Goal: Find specific page/section: Find specific page/section

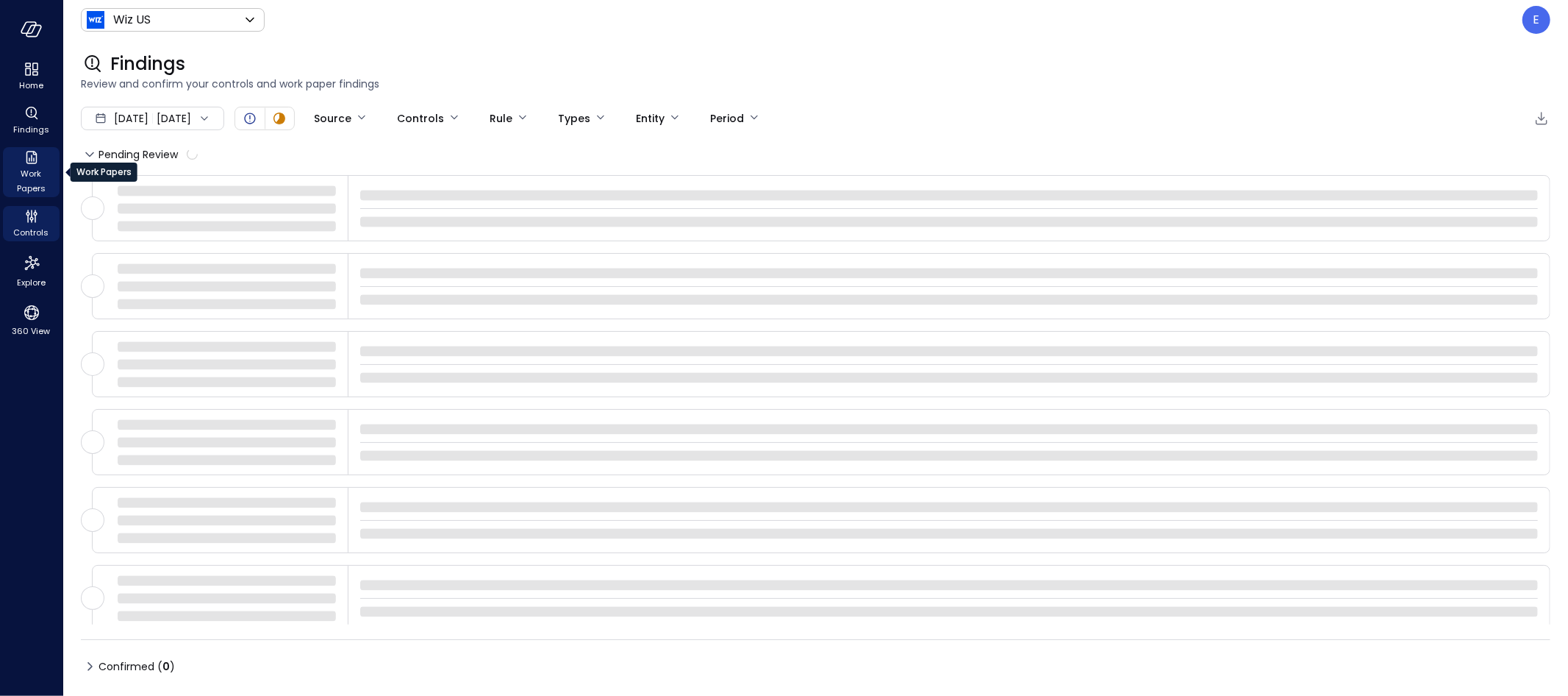
click at [26, 161] on icon "Work Papers" at bounding box center [31, 157] width 18 height 18
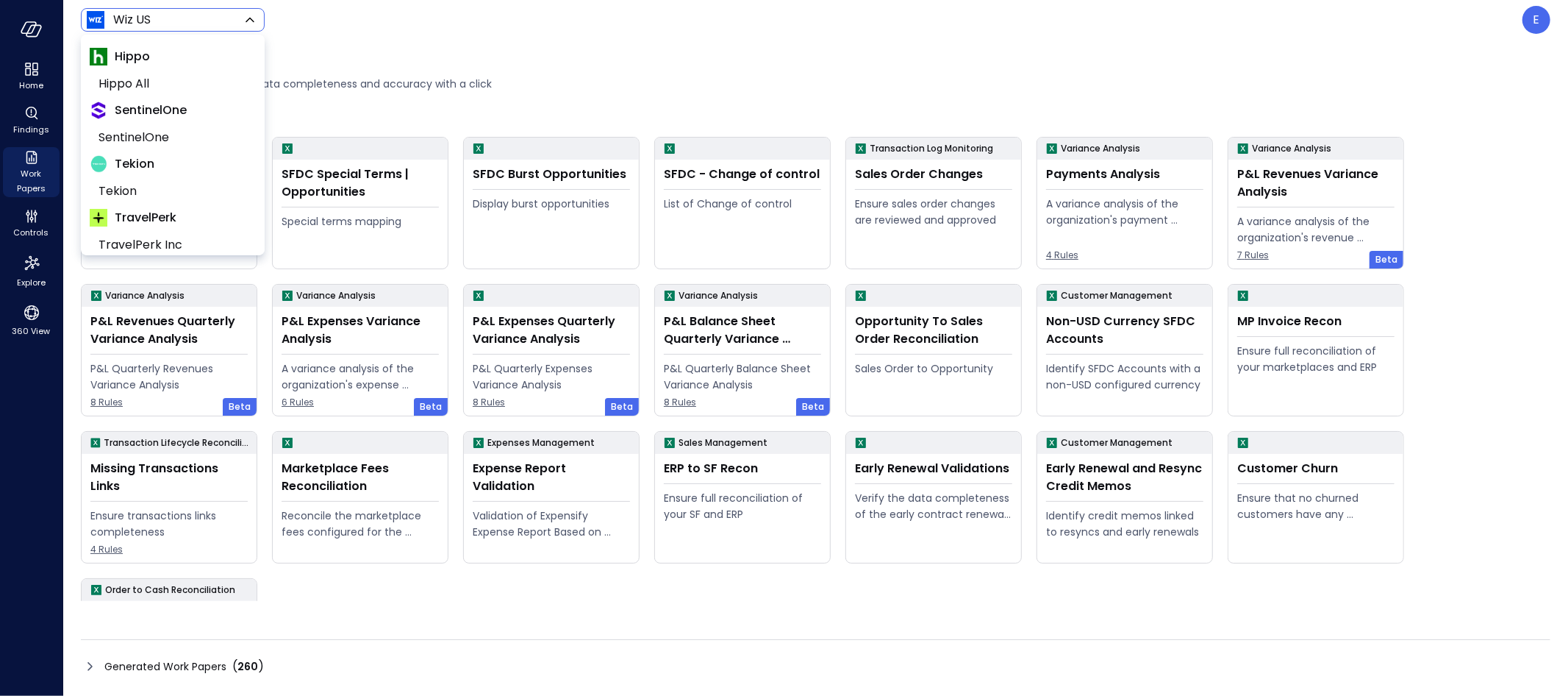
click at [162, 18] on body "Home Findings Work Papers Controls Explore 360 View Wiz US ****** ​ E Work Pape…" at bounding box center [784, 348] width 1568 height 696
click at [148, 85] on span "Hippo All" at bounding box center [171, 84] width 146 height 18
type input "*******"
